Goal: Check status: Check status

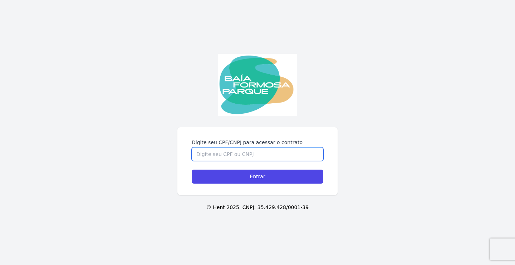
click at [296, 147] on input "Digite seu CPF/CNPJ para acessar o contrato" at bounding box center [258, 154] width 132 height 14
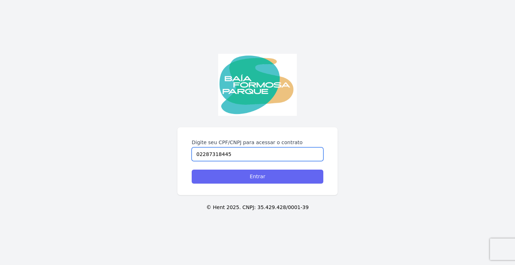
type input "02287318445"
click at [261, 176] on input "Entrar" at bounding box center [258, 176] width 132 height 14
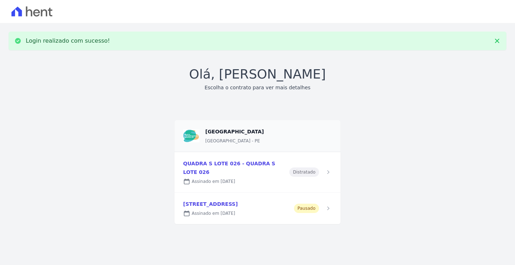
click at [274, 195] on link at bounding box center [258, 208] width 166 height 32
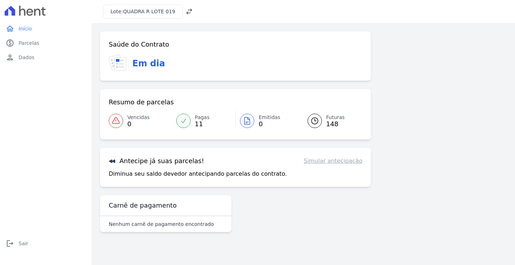
click at [330, 163] on link "Simular antecipação" at bounding box center [333, 160] width 59 height 9
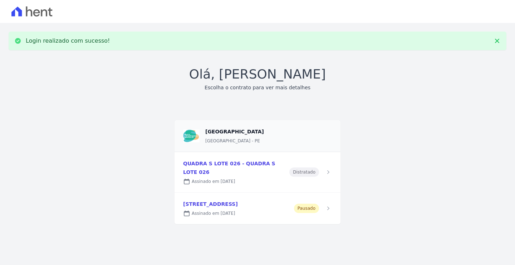
click at [218, 163] on link at bounding box center [258, 172] width 166 height 40
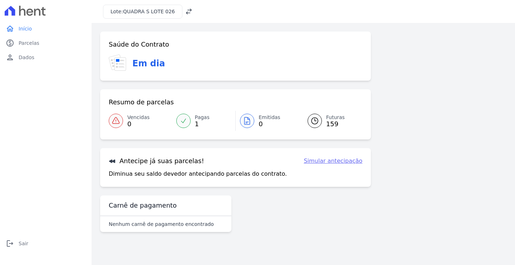
click at [325, 162] on link "Simular antecipação" at bounding box center [333, 160] width 59 height 9
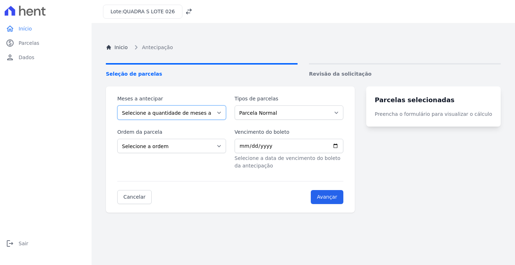
click at [224, 113] on select "Selecione a quantidade de meses a antecipar 1 2 3 4 5 6 7 8 9 10 11 12 13 14 15…" at bounding box center [171, 112] width 109 height 14
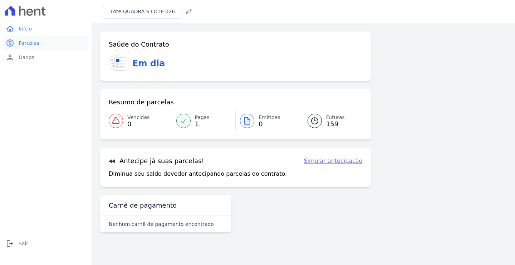
click at [25, 44] on span "Parcelas" at bounding box center [29, 42] width 21 height 7
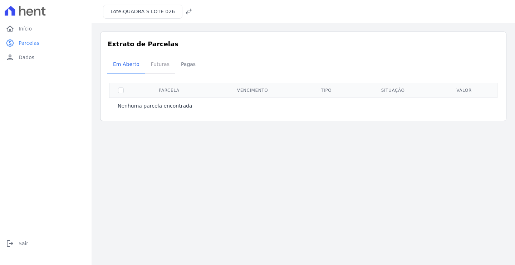
click at [160, 64] on span "Futuras" at bounding box center [160, 64] width 27 height 14
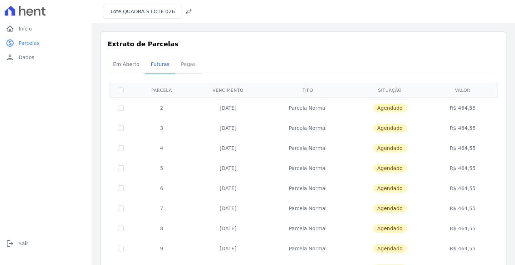
click at [184, 66] on span "Pagas" at bounding box center [188, 64] width 23 height 14
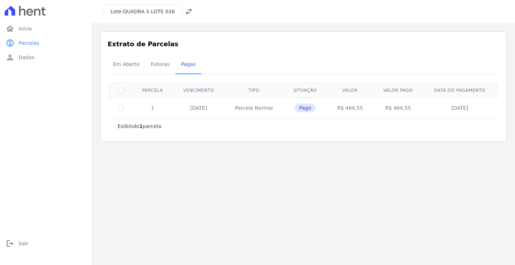
click at [186, 10] on icon at bounding box center [189, 12] width 6 height 6
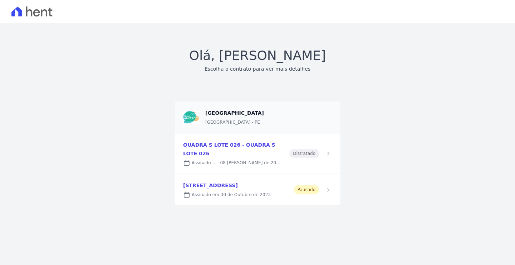
click at [233, 179] on link at bounding box center [258, 190] width 166 height 32
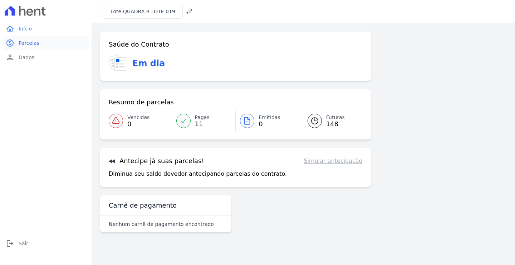
click at [22, 42] on span "Parcelas" at bounding box center [29, 42] width 21 height 7
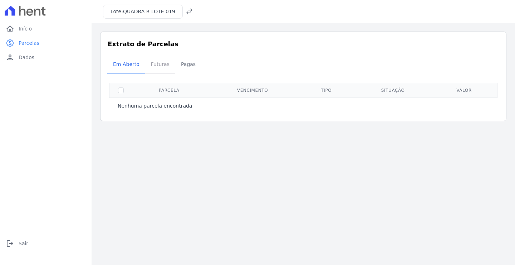
click at [147, 64] on span "Futuras" at bounding box center [160, 64] width 27 height 14
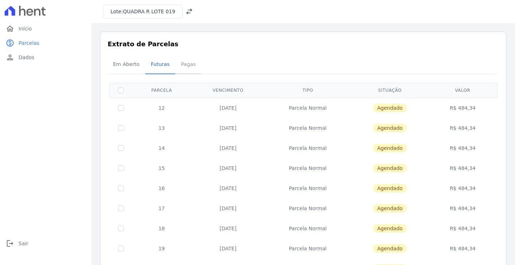
click at [183, 62] on span "Pagas" at bounding box center [188, 64] width 23 height 14
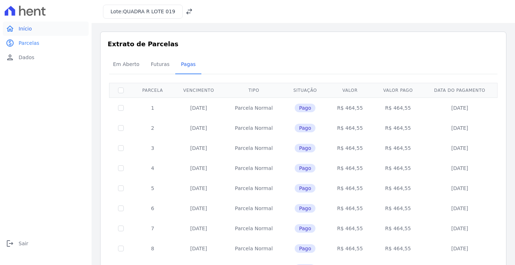
click at [25, 30] on span "Início" at bounding box center [25, 28] width 13 height 7
